Goal: Navigation & Orientation: Find specific page/section

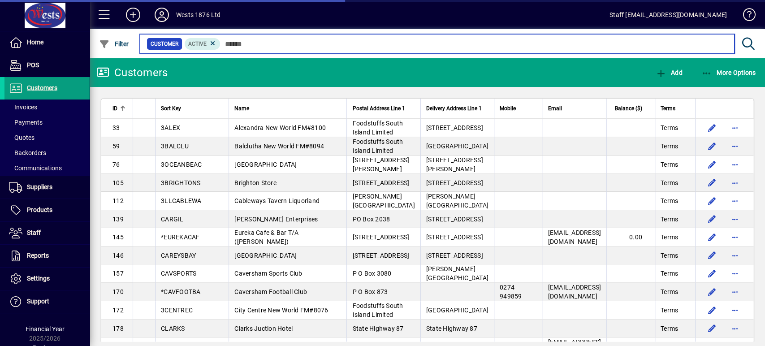
click at [260, 41] on input "text" at bounding box center [473, 44] width 507 height 13
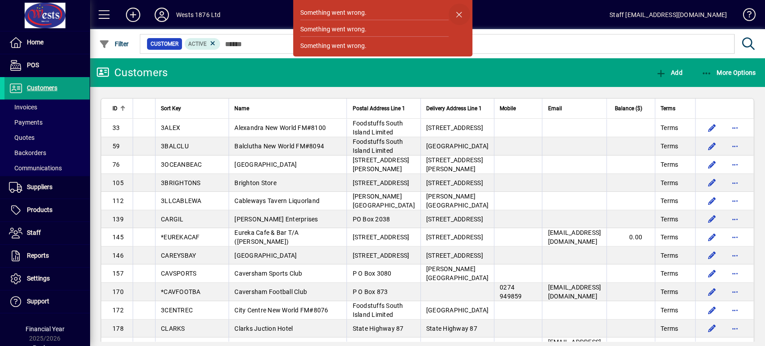
click at [458, 13] on span "button" at bounding box center [460, 15] width 22 height 22
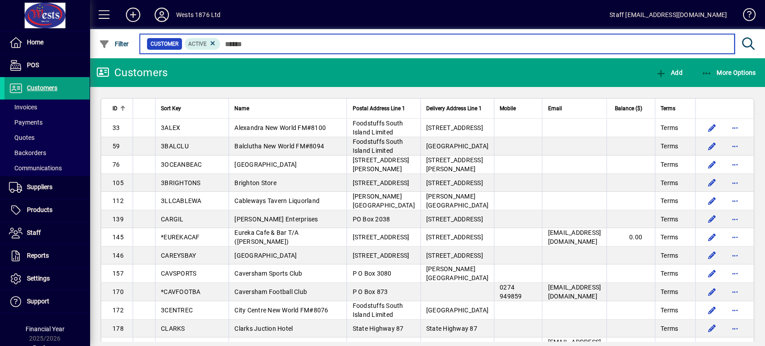
click at [272, 49] on input "text" at bounding box center [473, 44] width 507 height 13
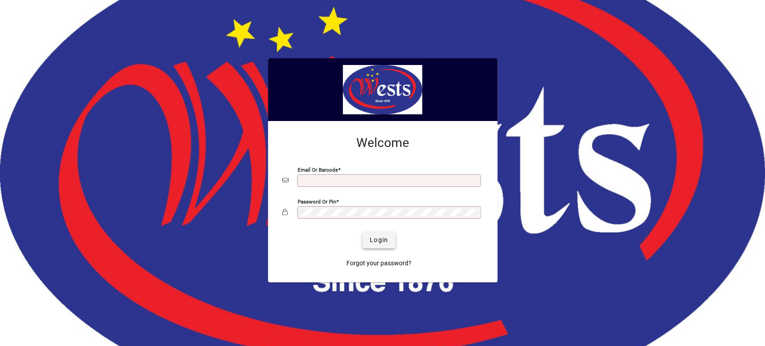
type input "**********"
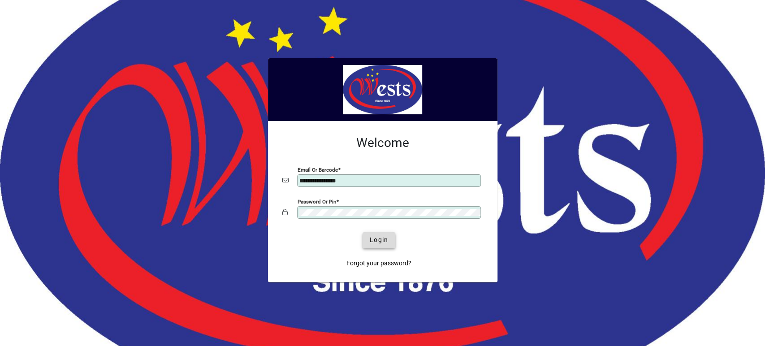
click at [372, 238] on span "Login" at bounding box center [379, 239] width 18 height 9
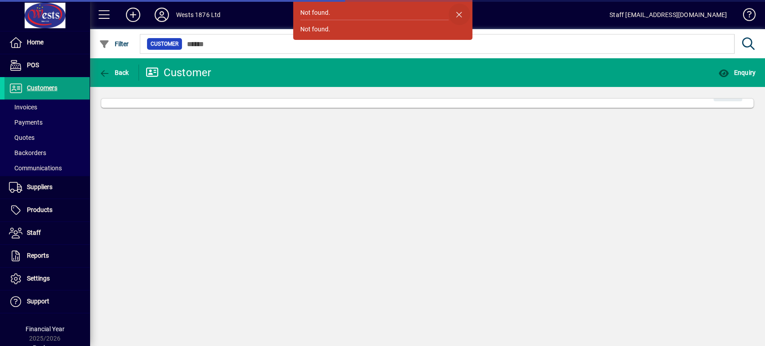
click at [455, 13] on span "button" at bounding box center [460, 15] width 22 height 22
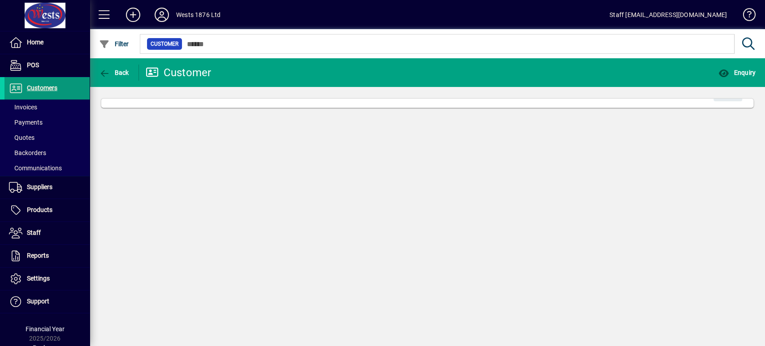
click at [73, 88] on span at bounding box center [46, 89] width 85 height 22
